Goal: Check status: Check status

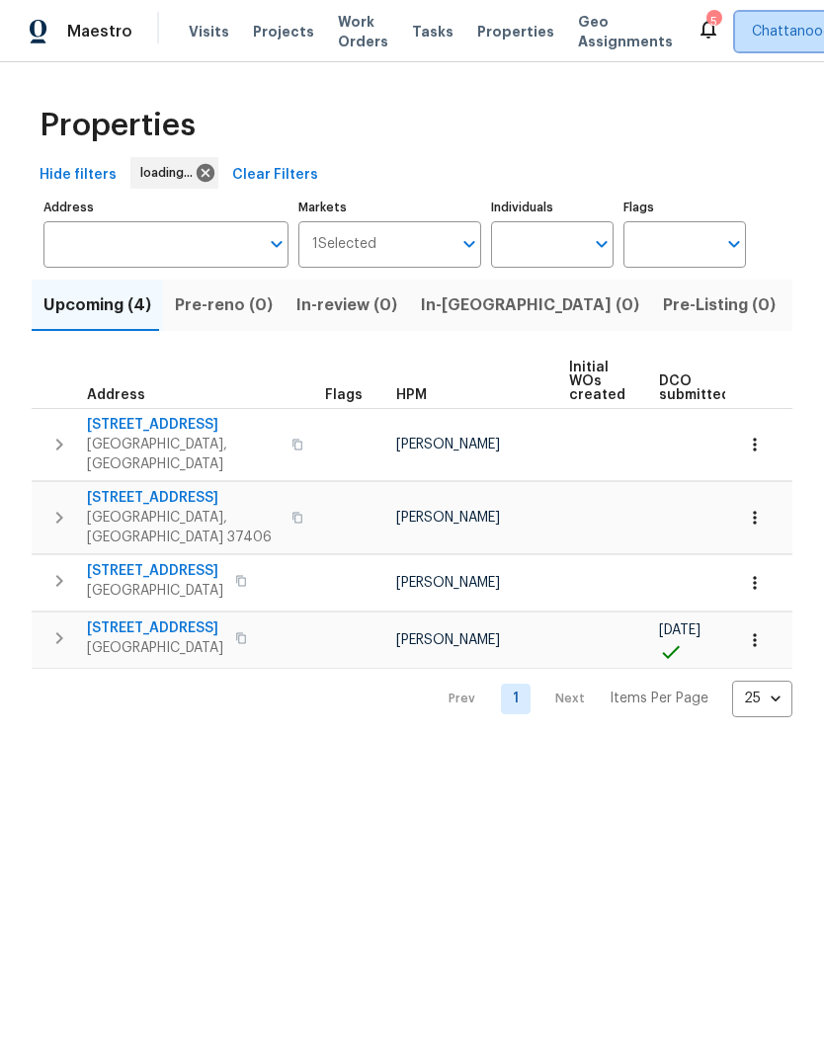
click at [769, 28] on span "Chattanooga" at bounding box center [796, 32] width 88 height 20
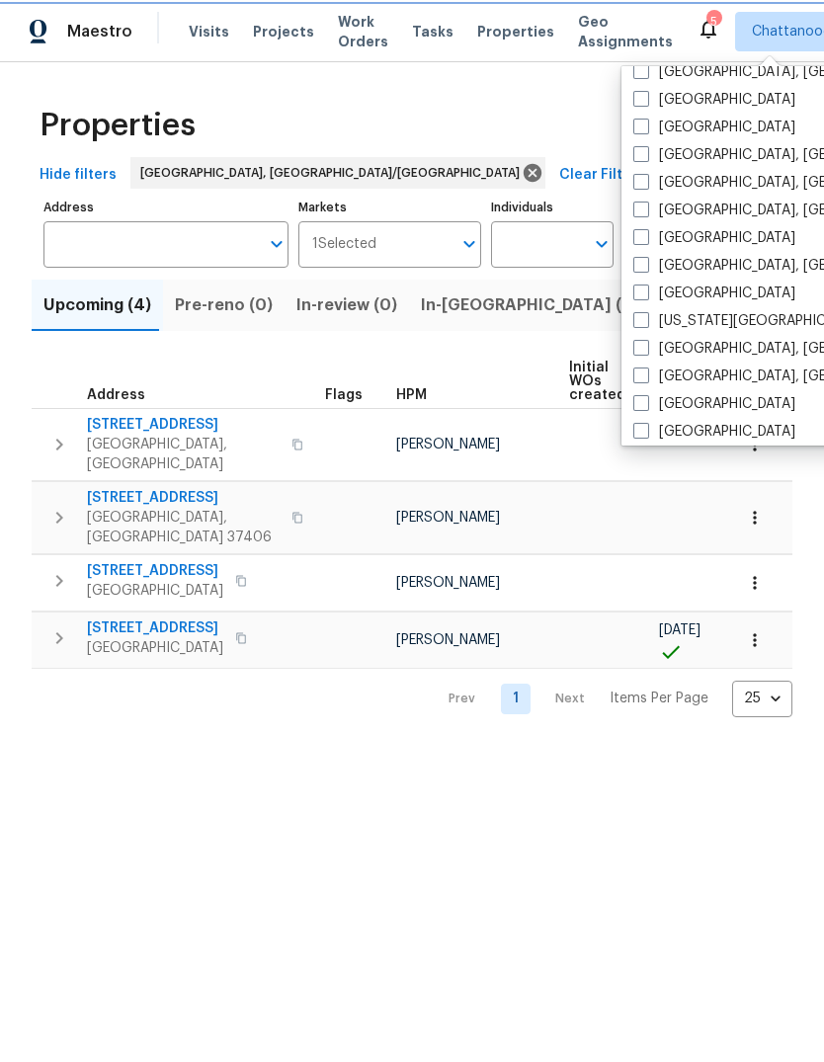
scroll to position [526, 0]
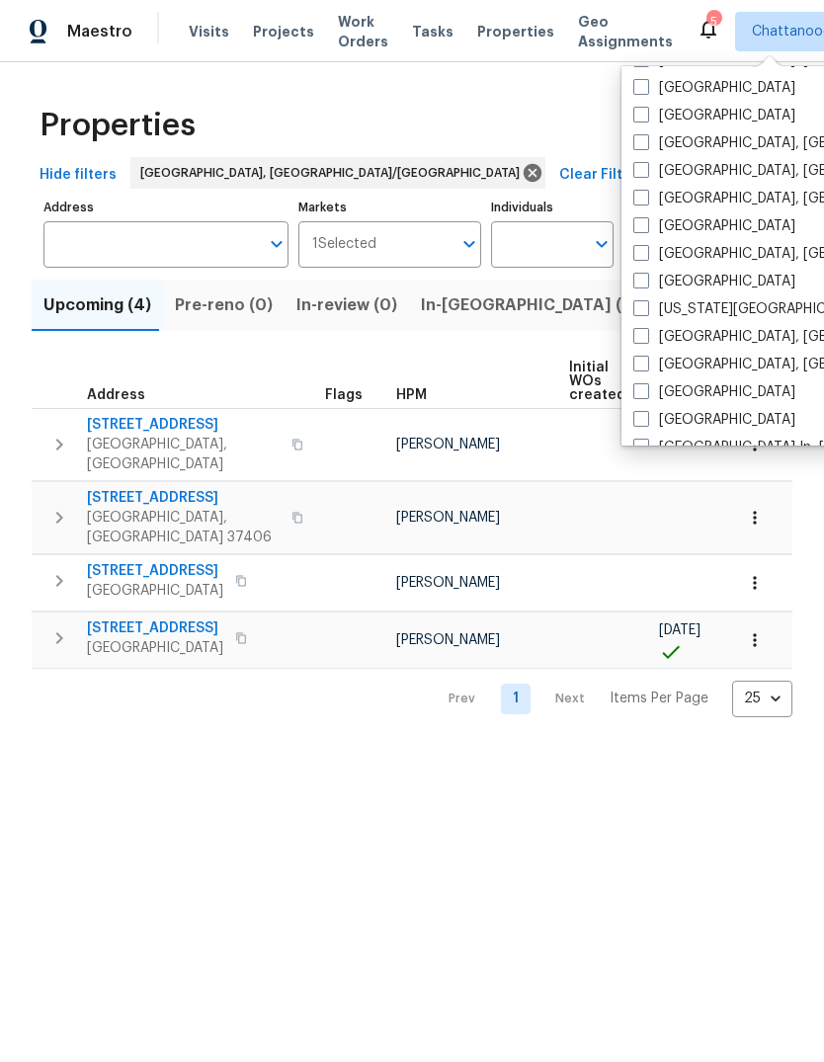
click at [638, 370] on span at bounding box center [641, 364] width 16 height 16
click at [638, 368] on input "[GEOGRAPHIC_DATA], [GEOGRAPHIC_DATA]" at bounding box center [639, 361] width 13 height 13
checkbox input "true"
click at [235, 120] on div "Properties" at bounding box center [412, 125] width 761 height 63
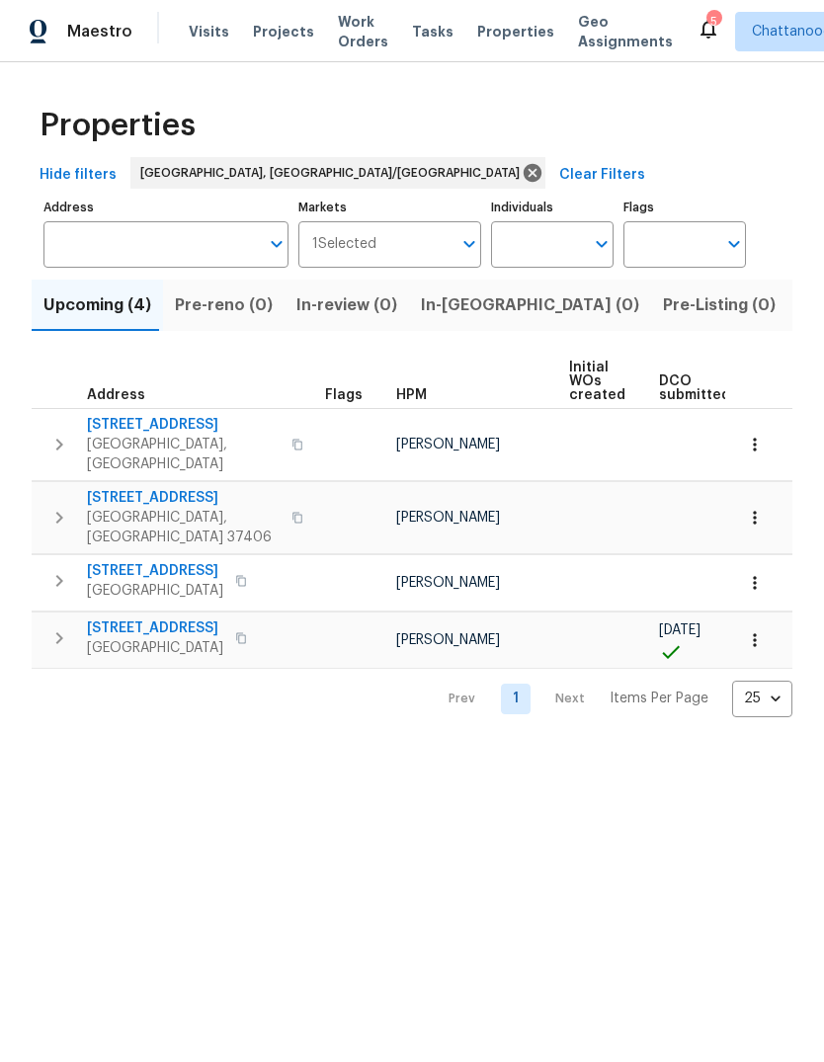
click at [199, 37] on span "Visits" at bounding box center [209, 32] width 41 height 20
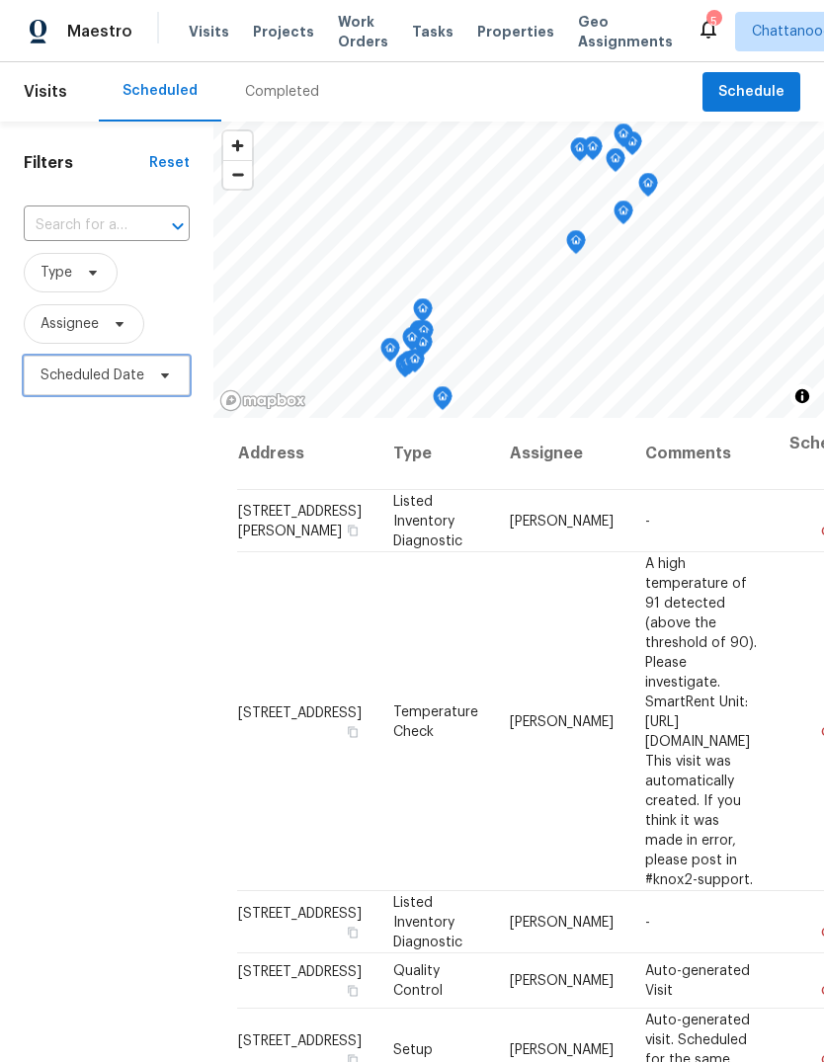
click at [127, 376] on span "Scheduled Date" at bounding box center [93, 376] width 104 height 20
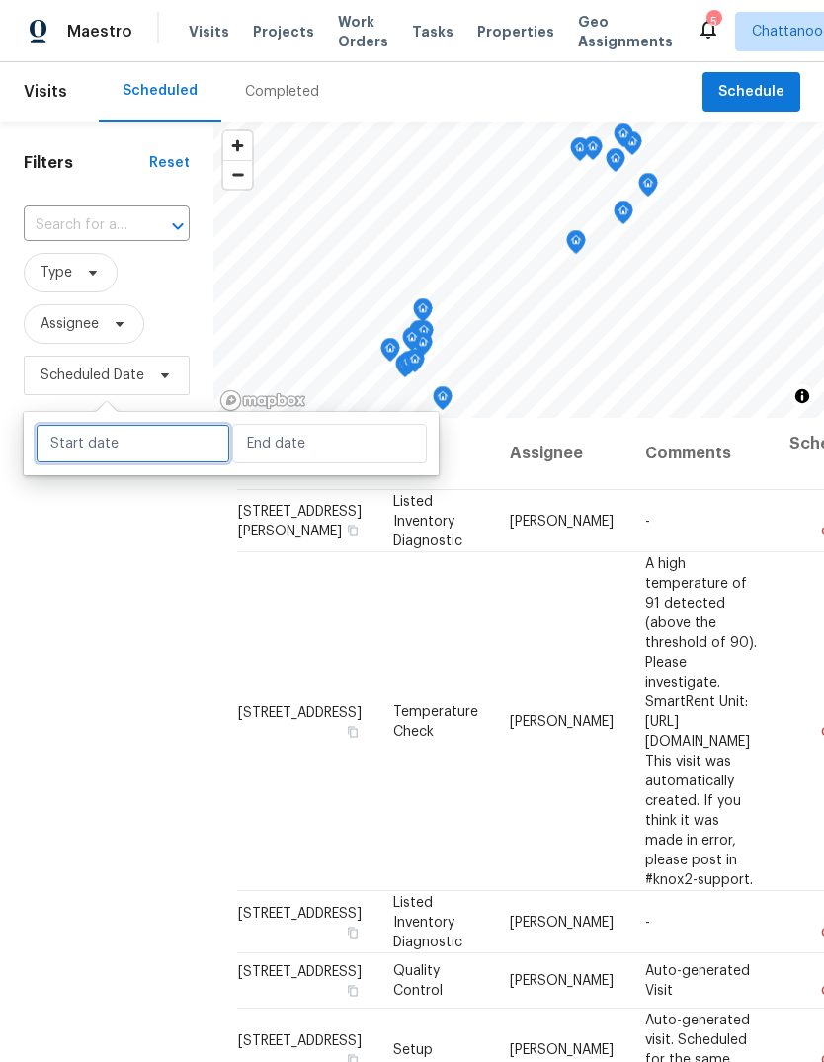
click at [82, 447] on input "text" at bounding box center [133, 444] width 195 height 40
select select "7"
select select "2025"
select select "8"
select select "2025"
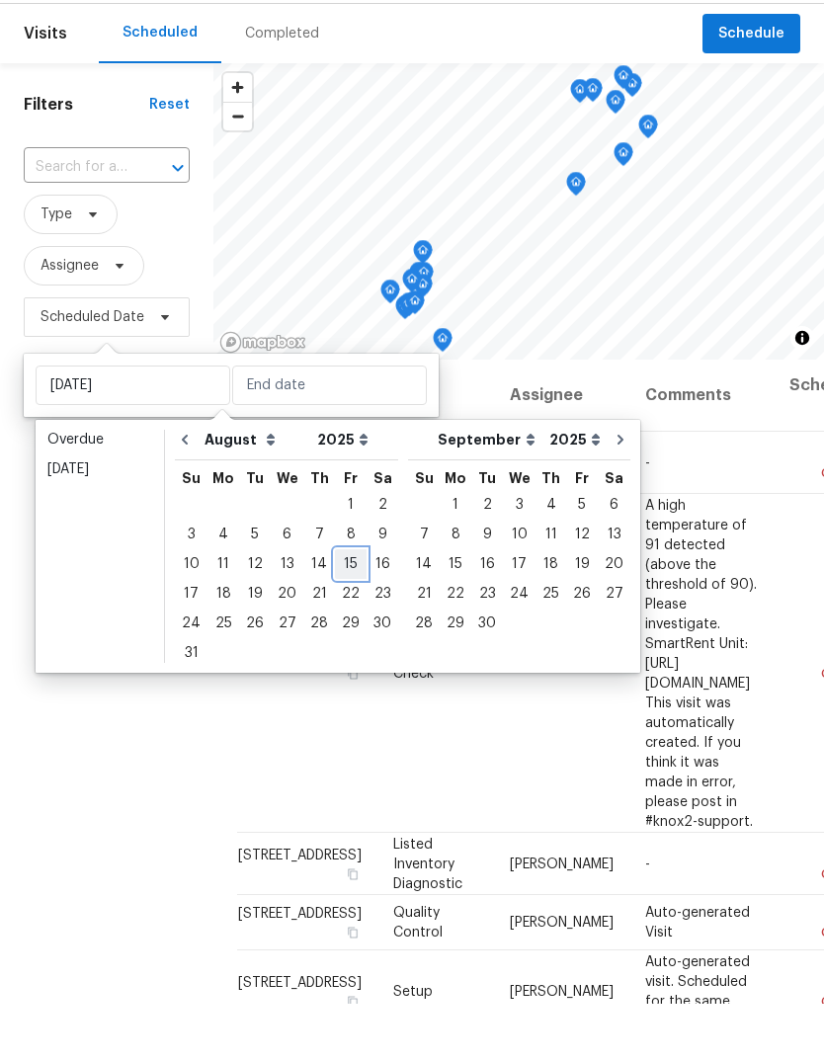
click at [347, 609] on div "15" at bounding box center [351, 623] width 32 height 28
type input "[DATE]"
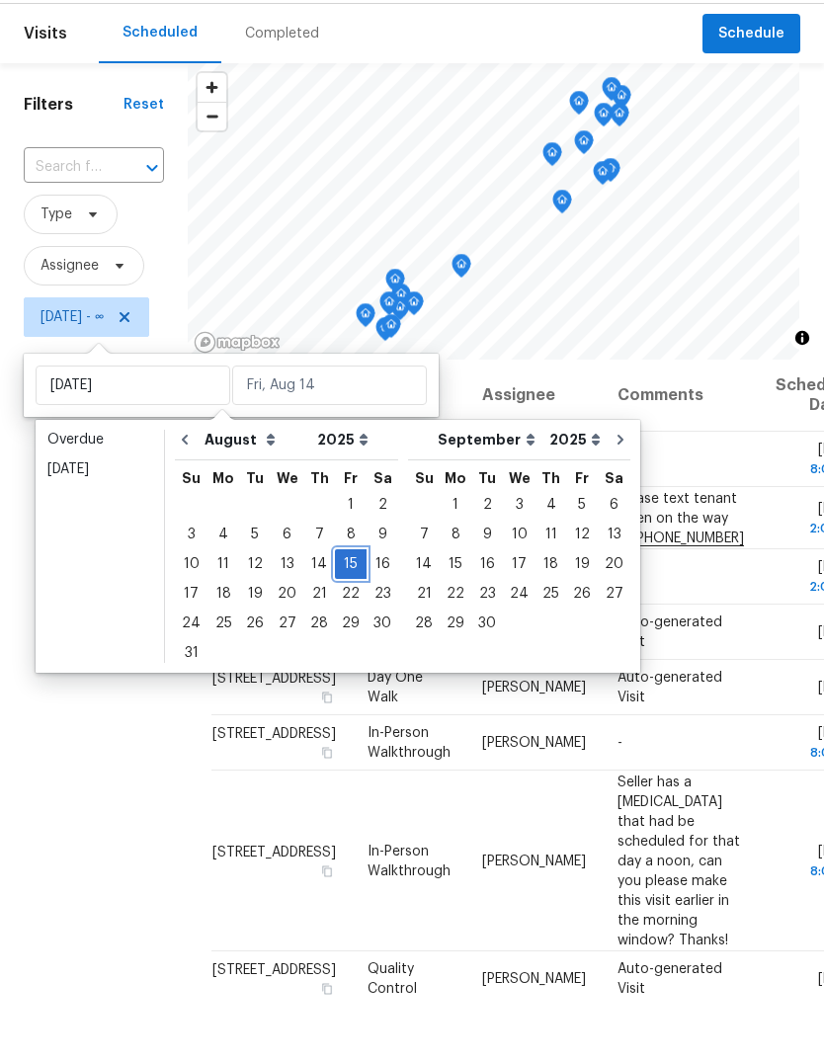
click at [340, 609] on div "15" at bounding box center [351, 623] width 32 height 28
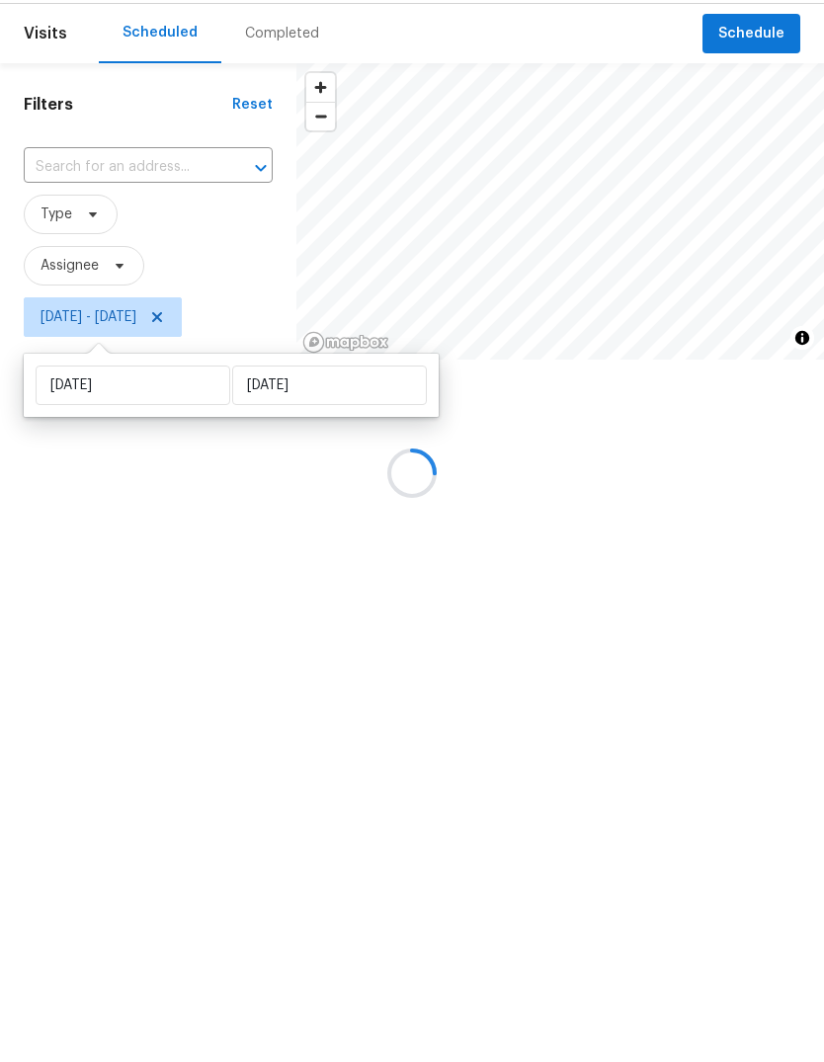
type input "[DATE]"
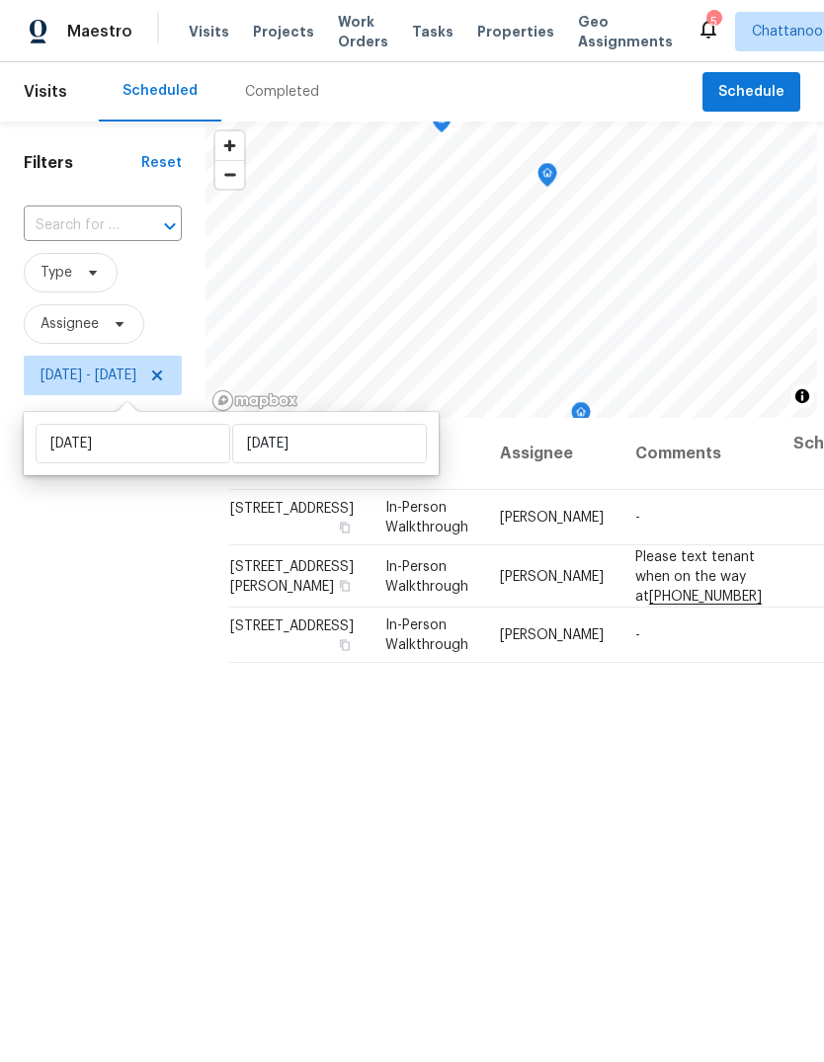
click at [117, 645] on div "Filters Reset ​ Type Assignee [DATE] - [DATE]" at bounding box center [102, 695] width 205 height 1146
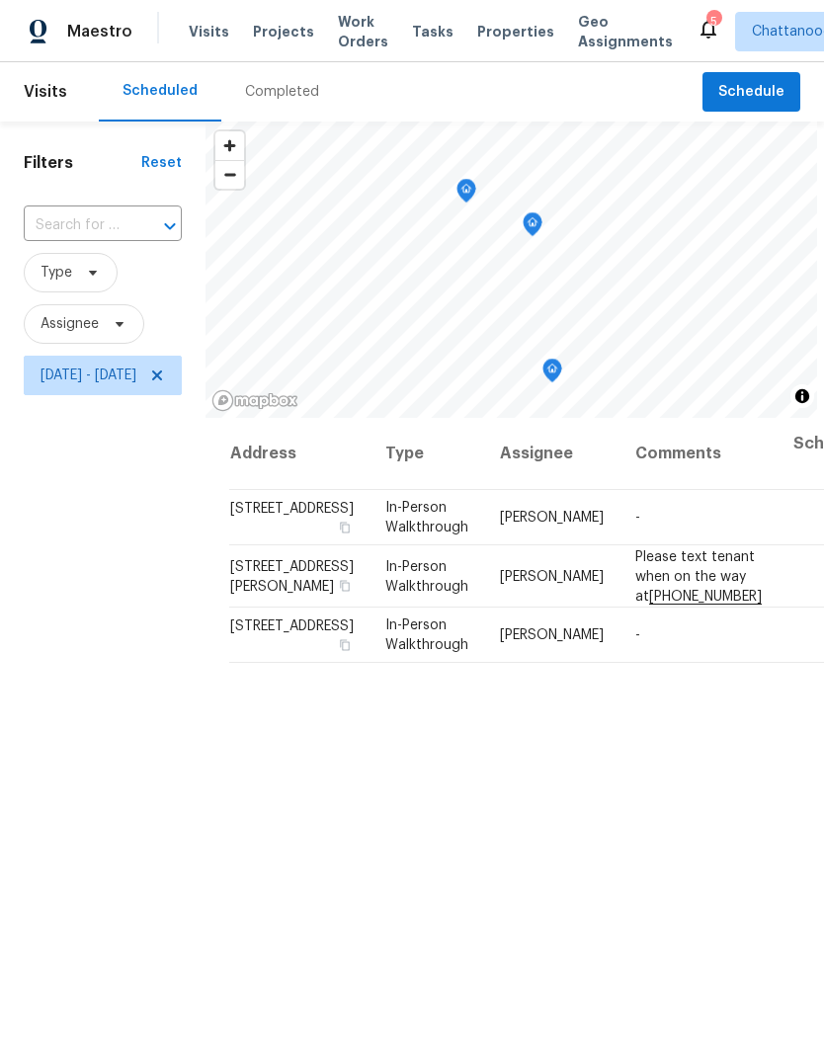
click at [562, 380] on icon "Map marker" at bounding box center [552, 371] width 20 height 25
